Goal: Ask a question: Seek information or help from site administrators or community

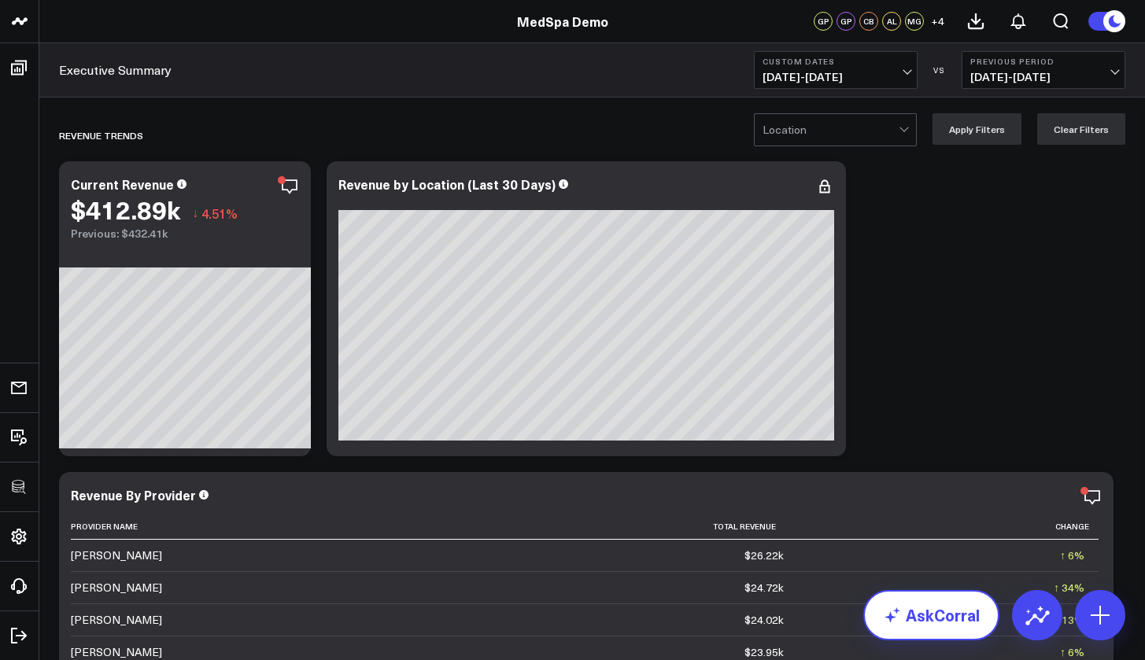
click at [925, 614] on link "AskCorral" at bounding box center [931, 615] width 136 height 50
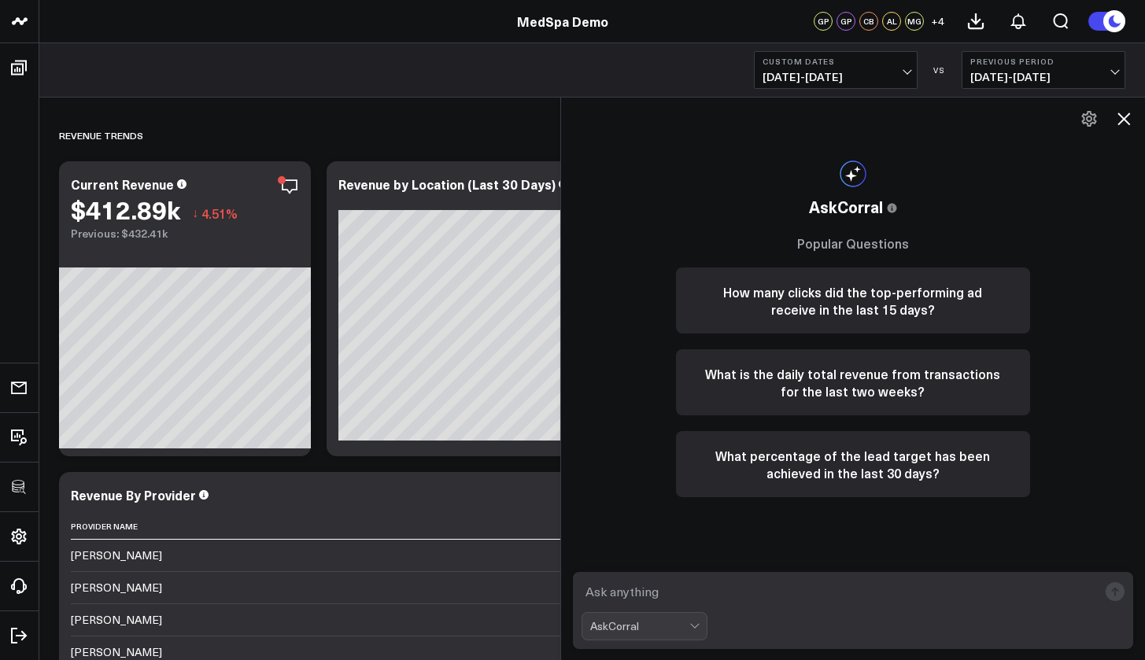
click at [689, 595] on textarea at bounding box center [839, 591] width 517 height 28
click at [920, 469] on button "What percentage of the lead target has been achieved in the last 30 days?" at bounding box center [853, 464] width 354 height 66
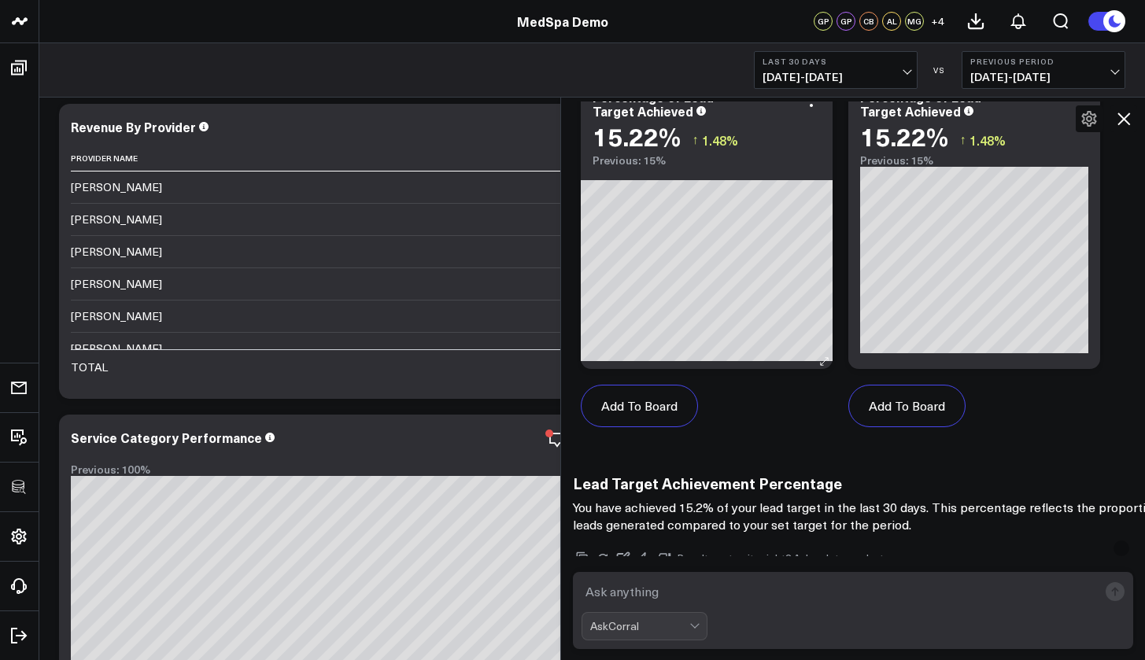
scroll to position [844, 0]
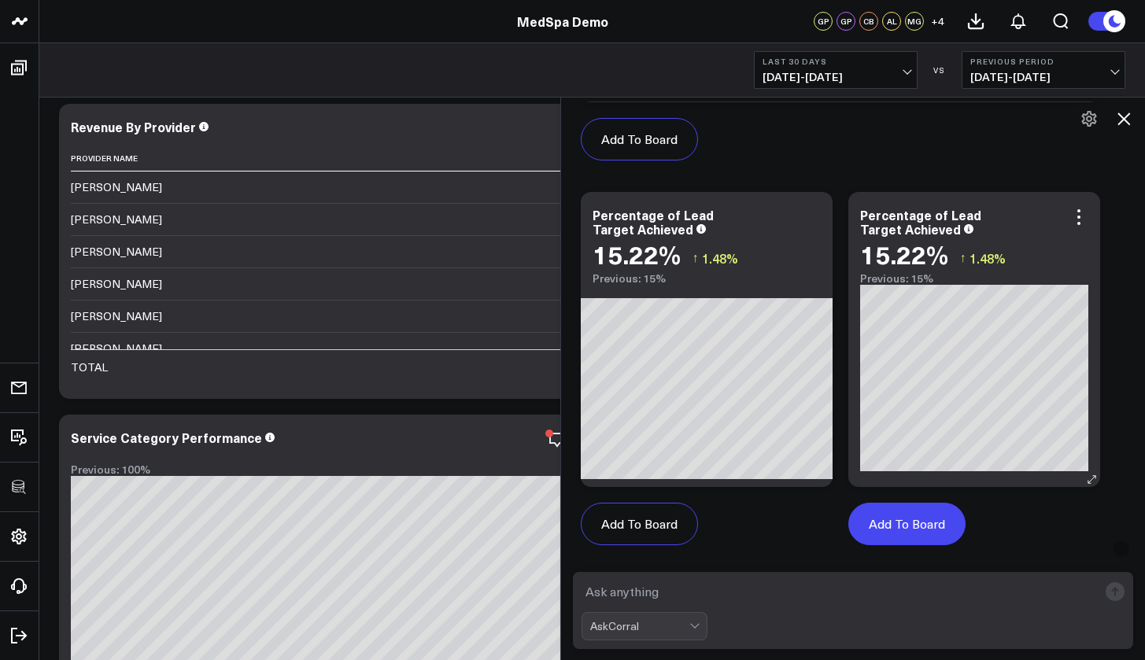
click at [914, 522] on button "Add To Board" at bounding box center [906, 524] width 117 height 42
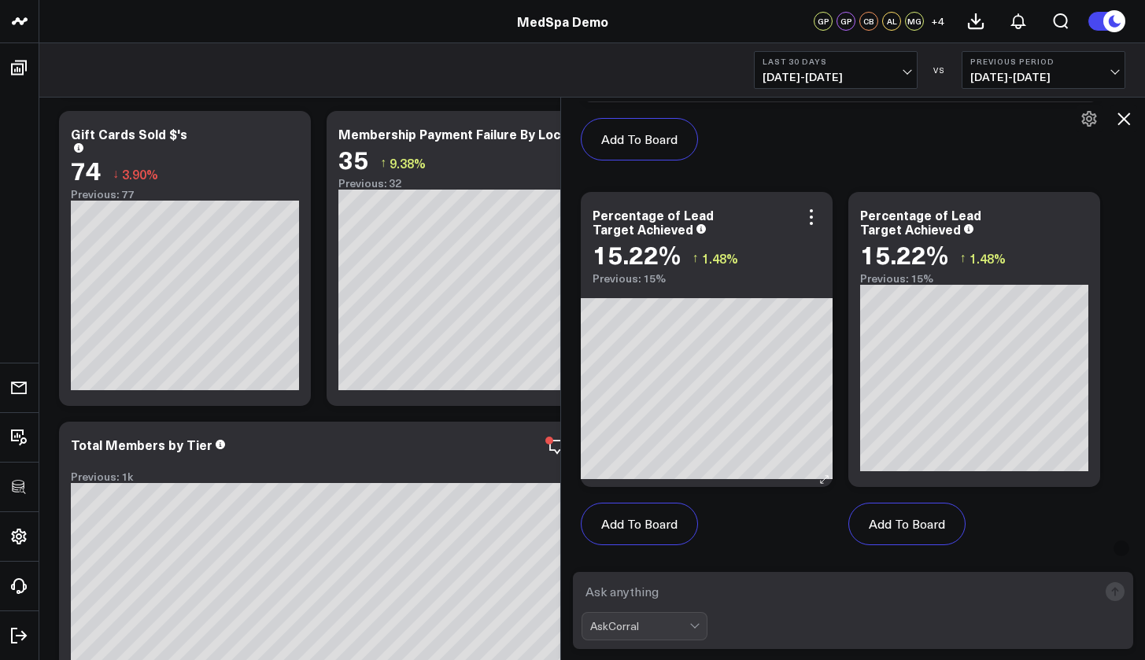
scroll to position [1174, 0]
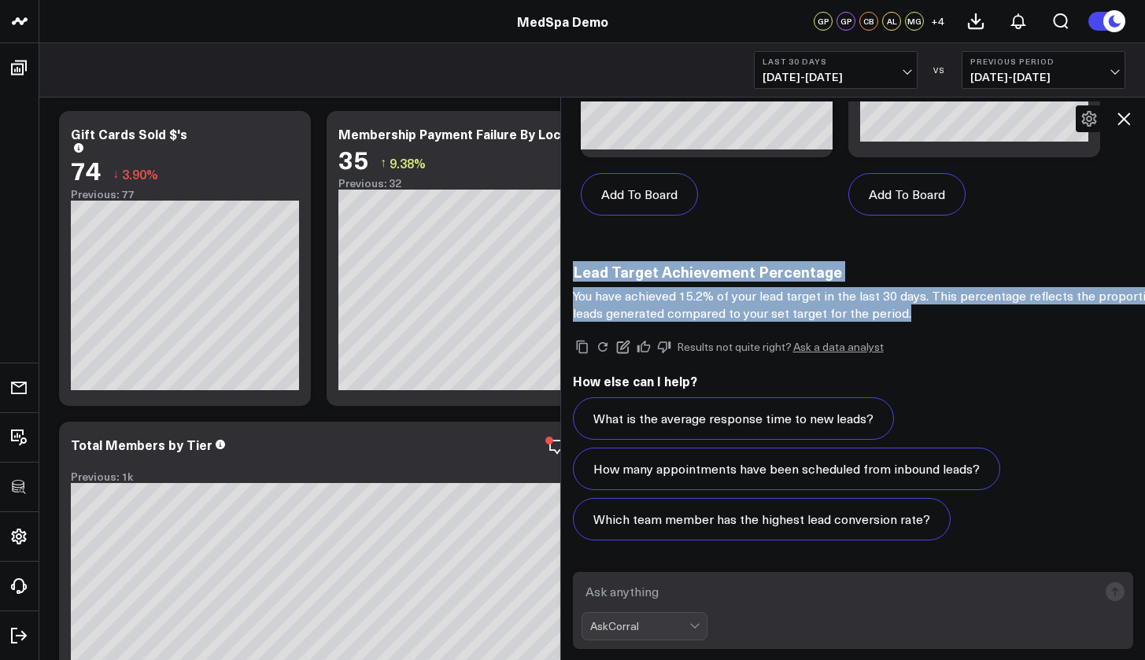
drag, startPoint x: 1024, startPoint y: 312, endPoint x: 592, endPoint y: 248, distance: 436.7
click at [659, 296] on p "You have achieved 15.2% of your lead target in the last 30 days. This percentag…" at bounding box center [887, 304] width 629 height 35
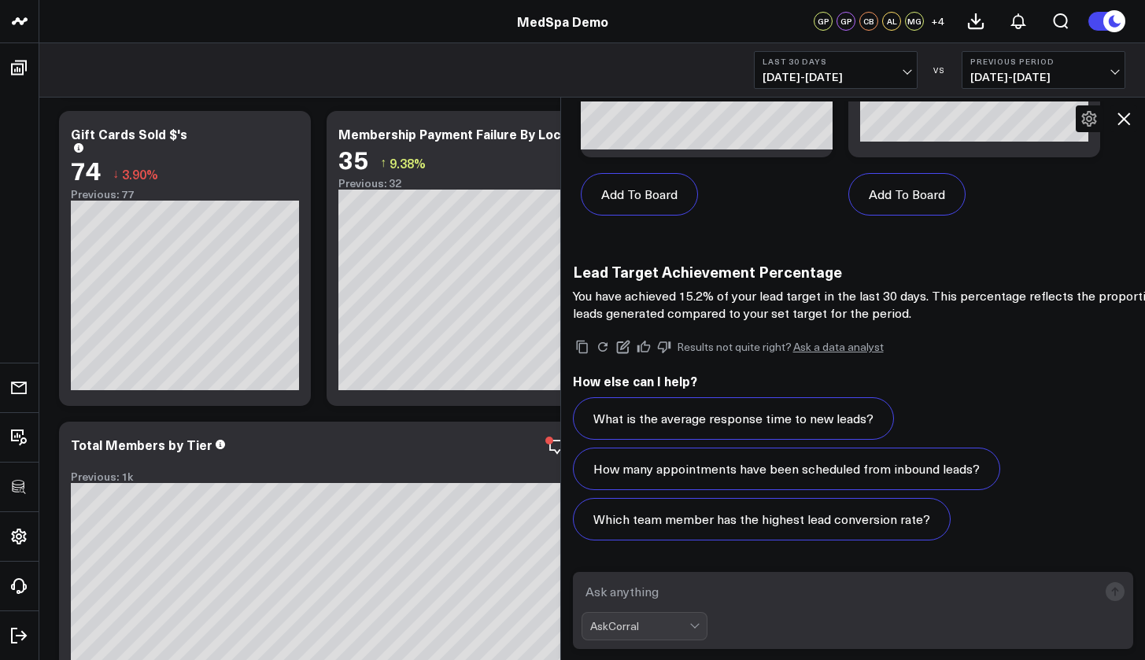
click at [1122, 114] on icon at bounding box center [1123, 118] width 19 height 19
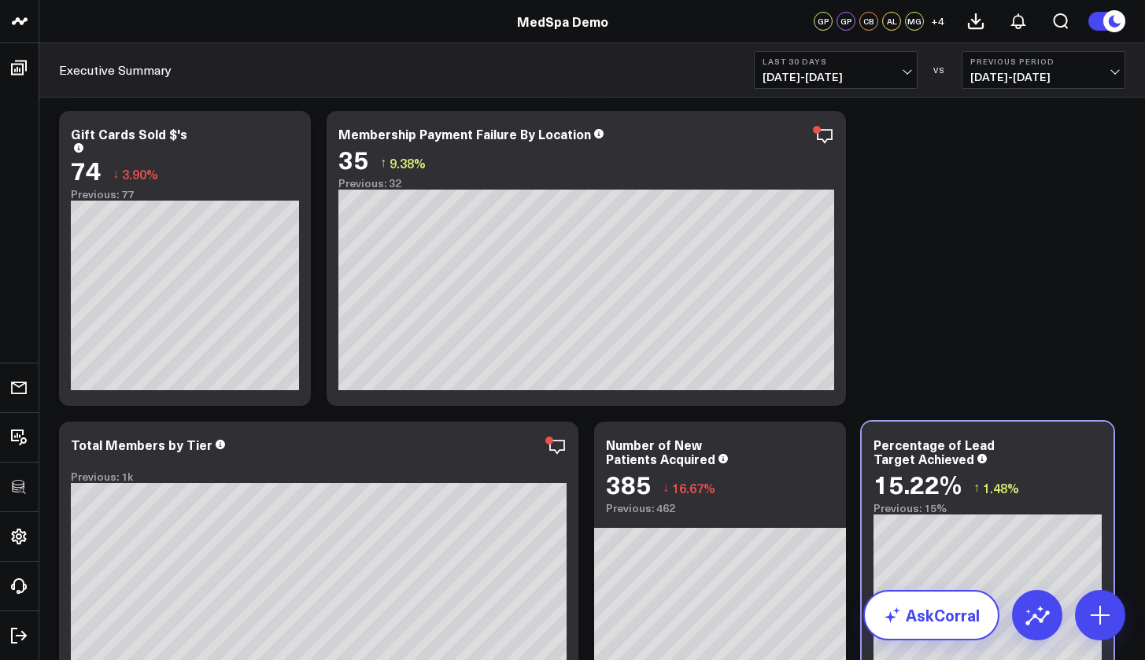
click at [927, 626] on link "AskCorral" at bounding box center [931, 615] width 136 height 50
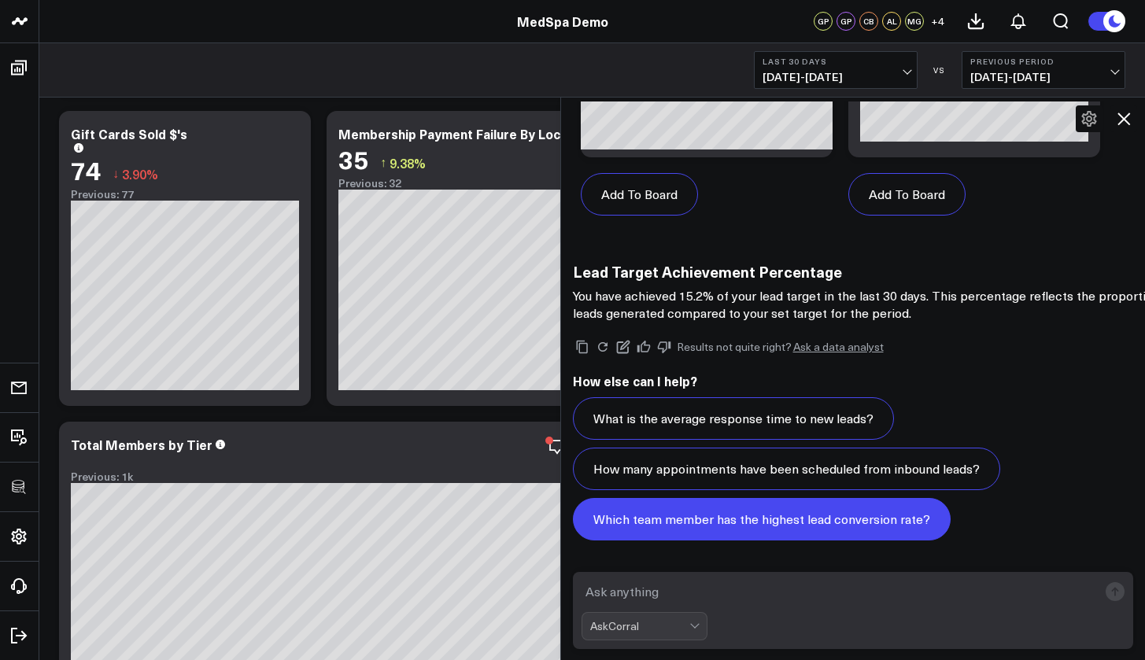
click at [733, 525] on button "Which team member has the highest lead conversion rate?" at bounding box center [762, 519] width 378 height 42
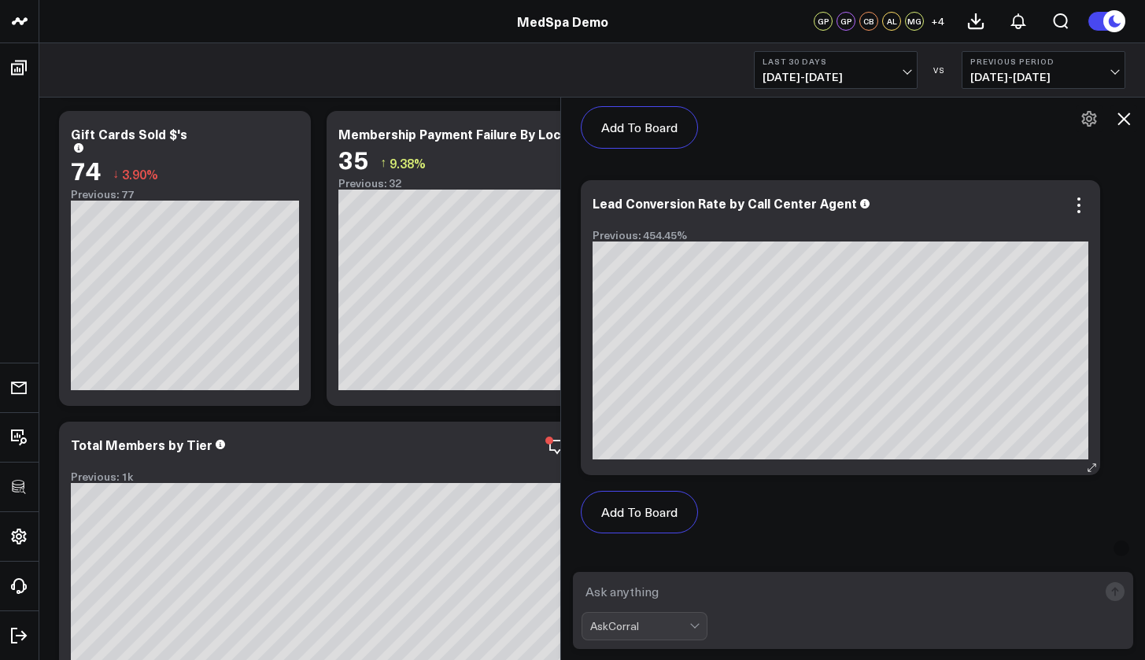
scroll to position [2342, 0]
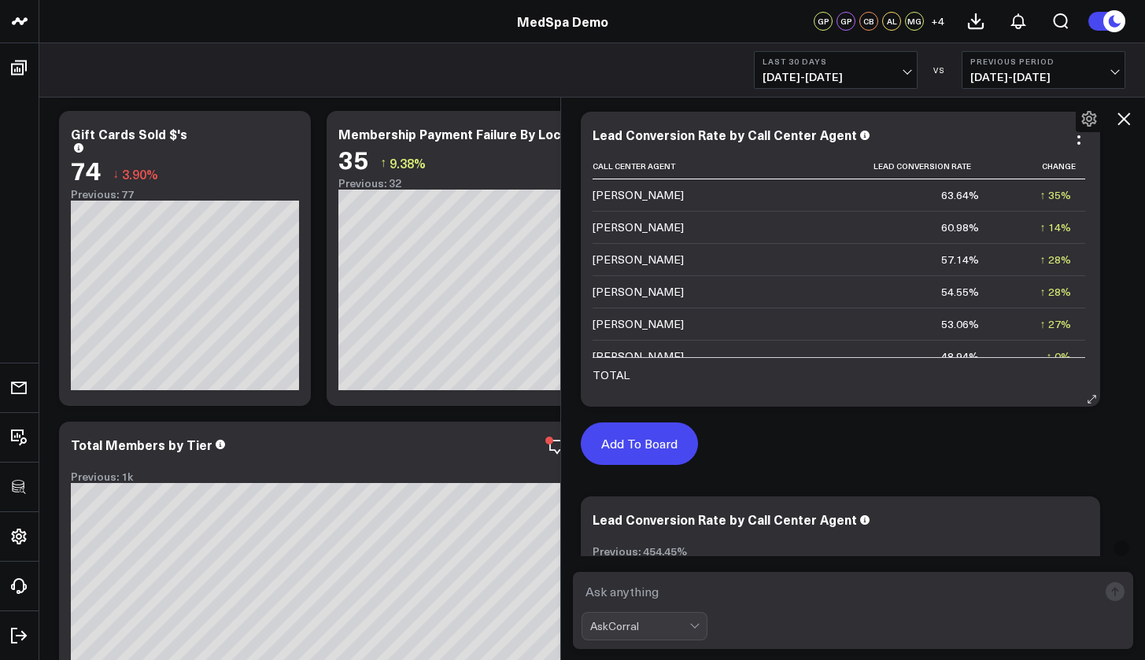
click at [631, 446] on button "Add To Board" at bounding box center [639, 443] width 117 height 42
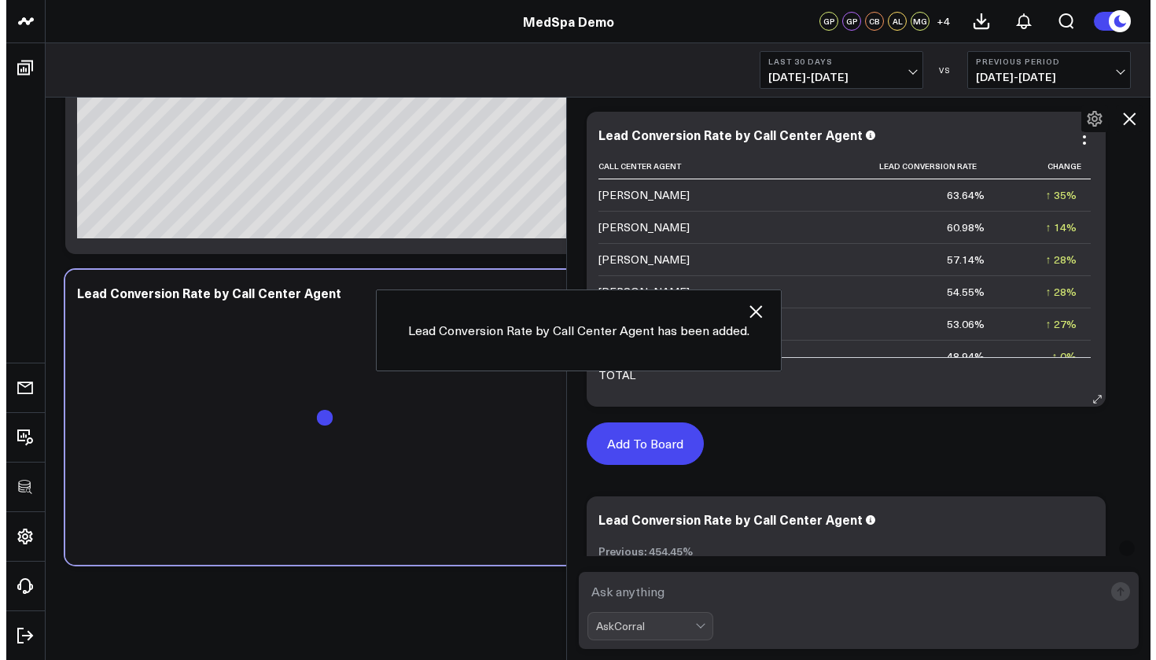
scroll to position [3759, 0]
